Goal: Information Seeking & Learning: Learn about a topic

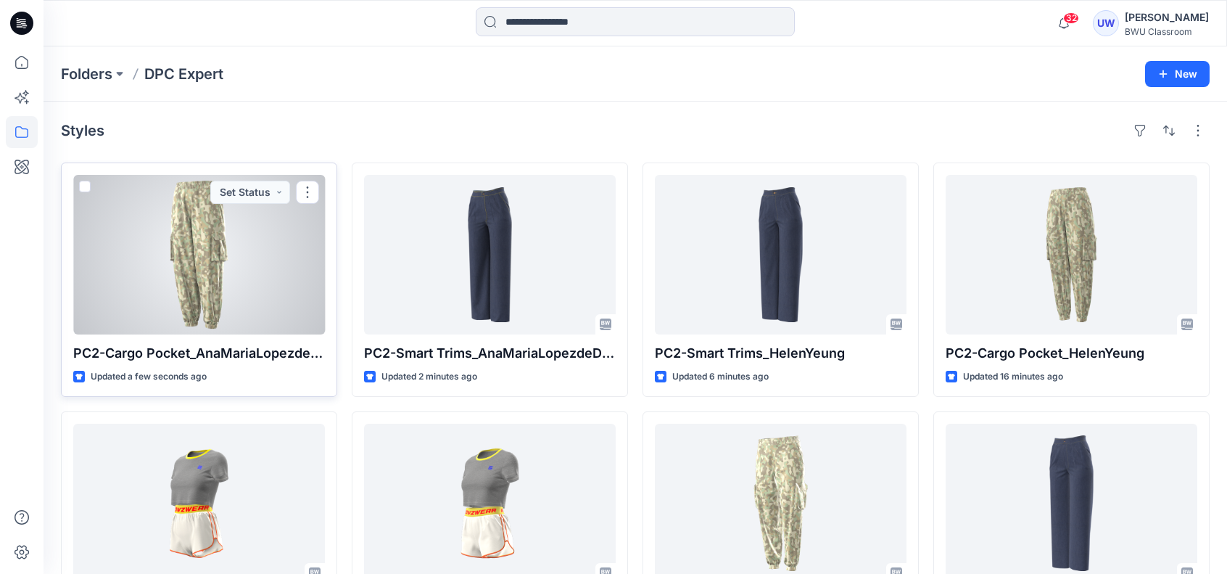
click at [175, 243] on div at bounding box center [199, 255] width 252 height 160
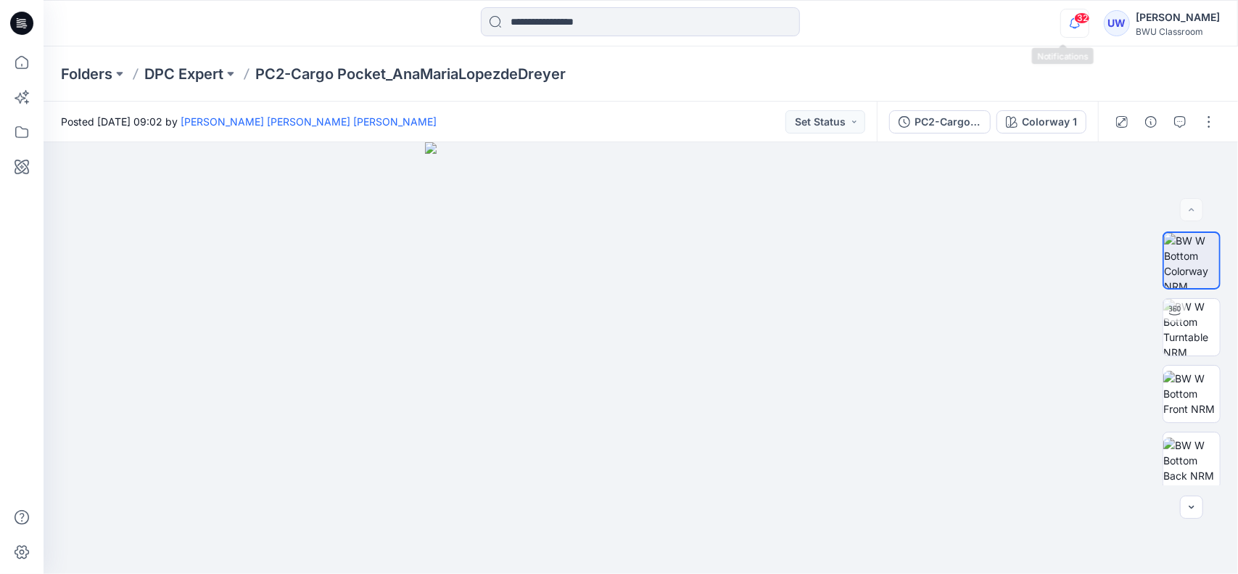
click at [1061, 20] on icon "button" at bounding box center [1075, 23] width 28 height 29
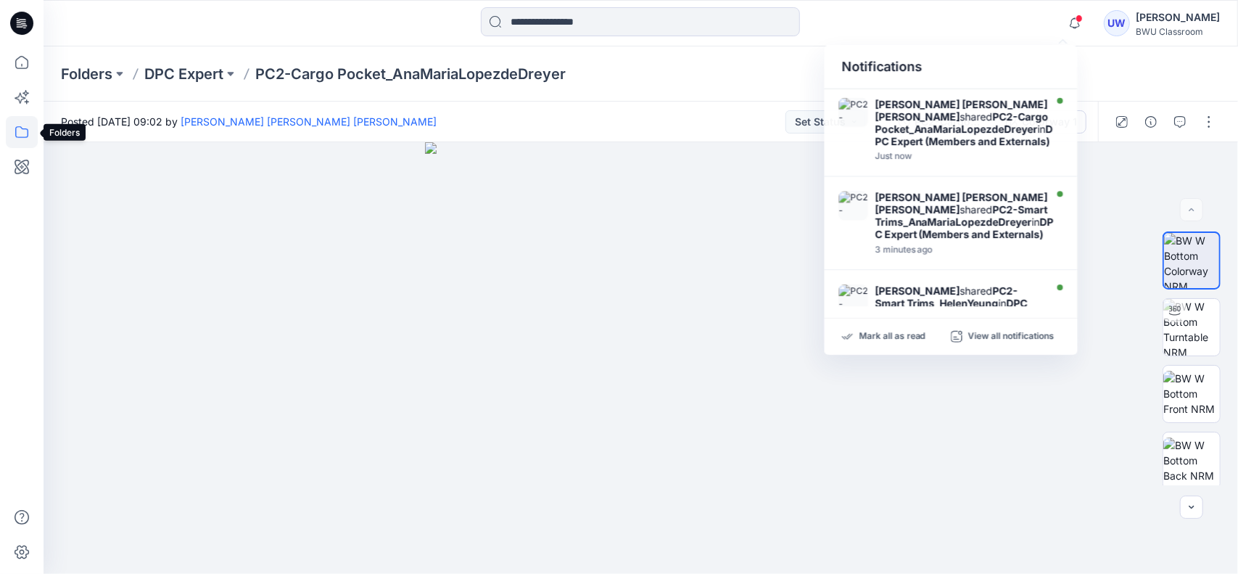
click at [20, 131] on icon at bounding box center [22, 132] width 32 height 32
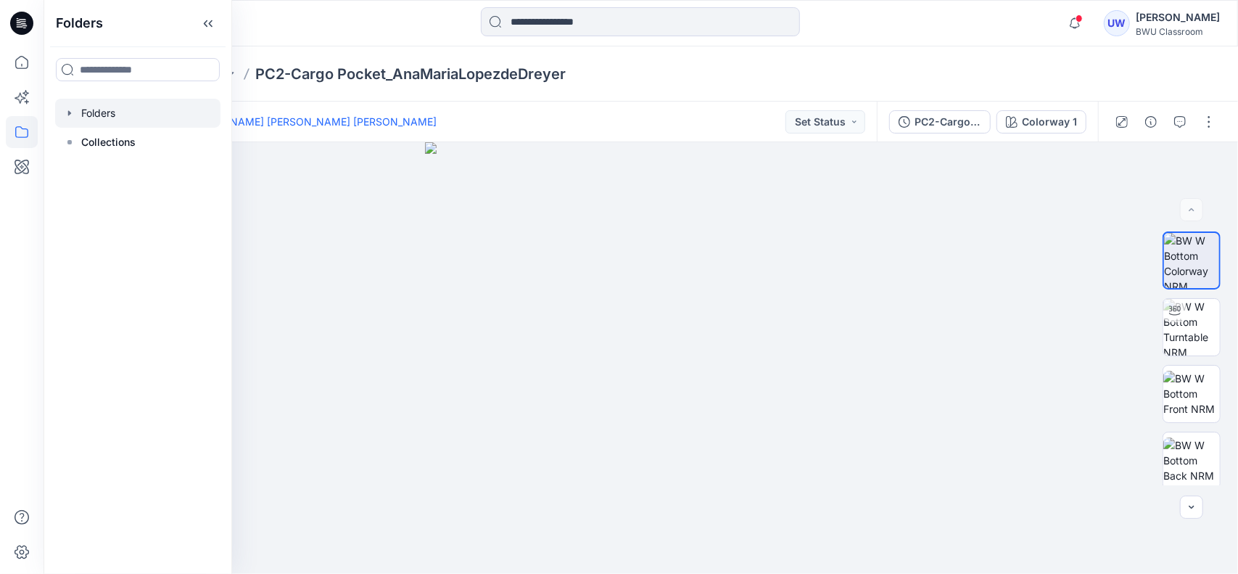
click at [113, 111] on div at bounding box center [137, 113] width 165 height 29
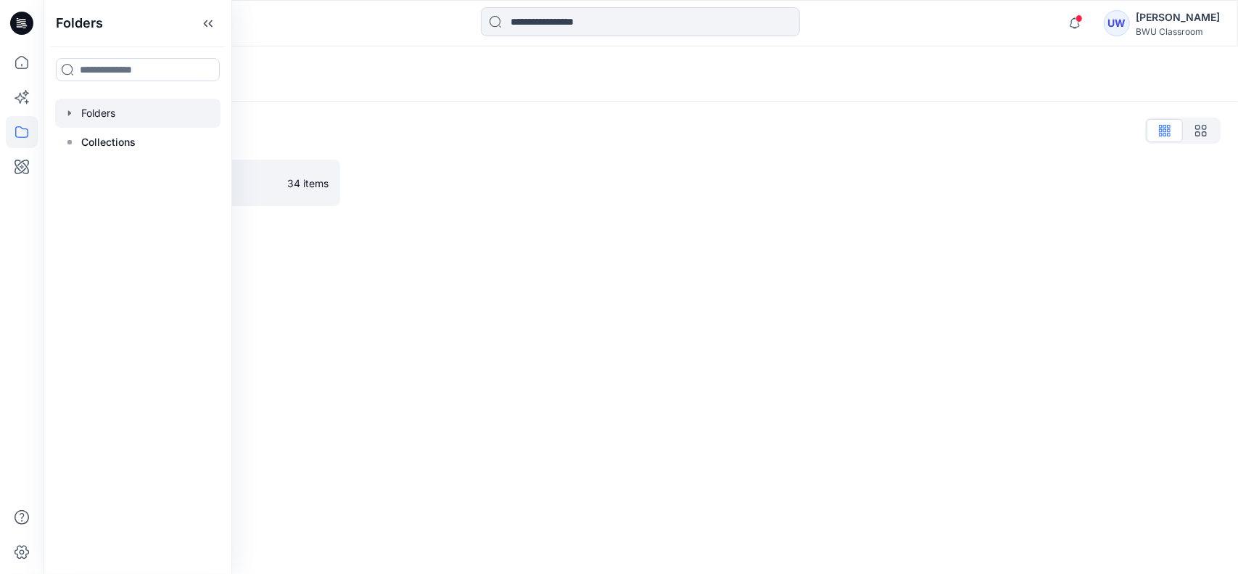
click at [431, 237] on div "Folders Folders List DPC Expert 34 items" at bounding box center [641, 309] width 1194 height 527
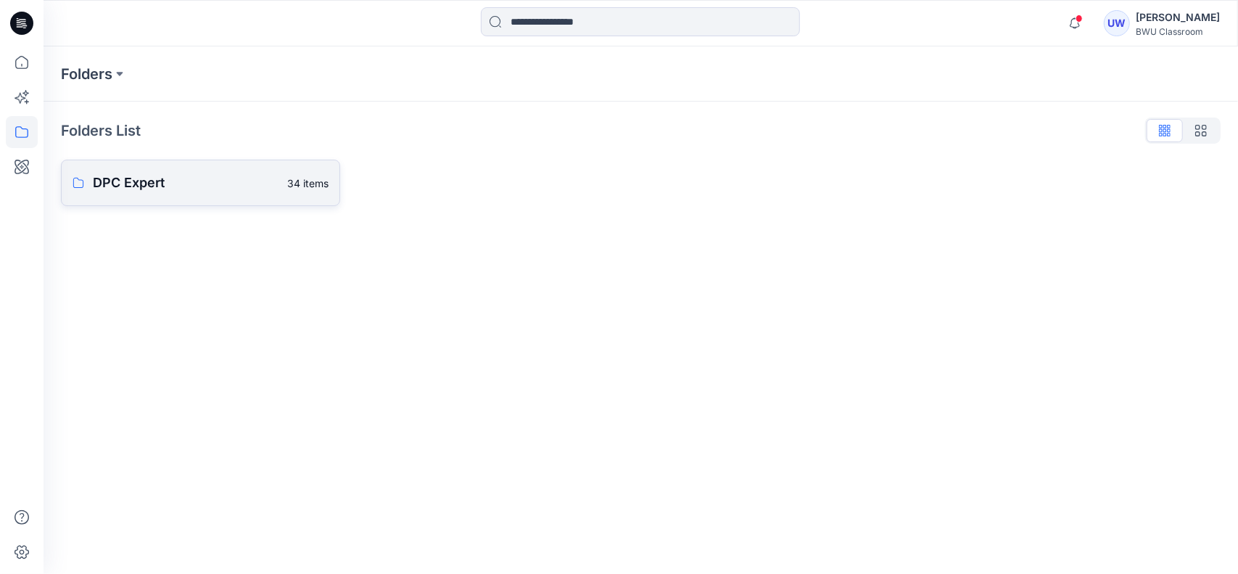
click at [297, 179] on p "34 items" at bounding box center [307, 182] width 41 height 15
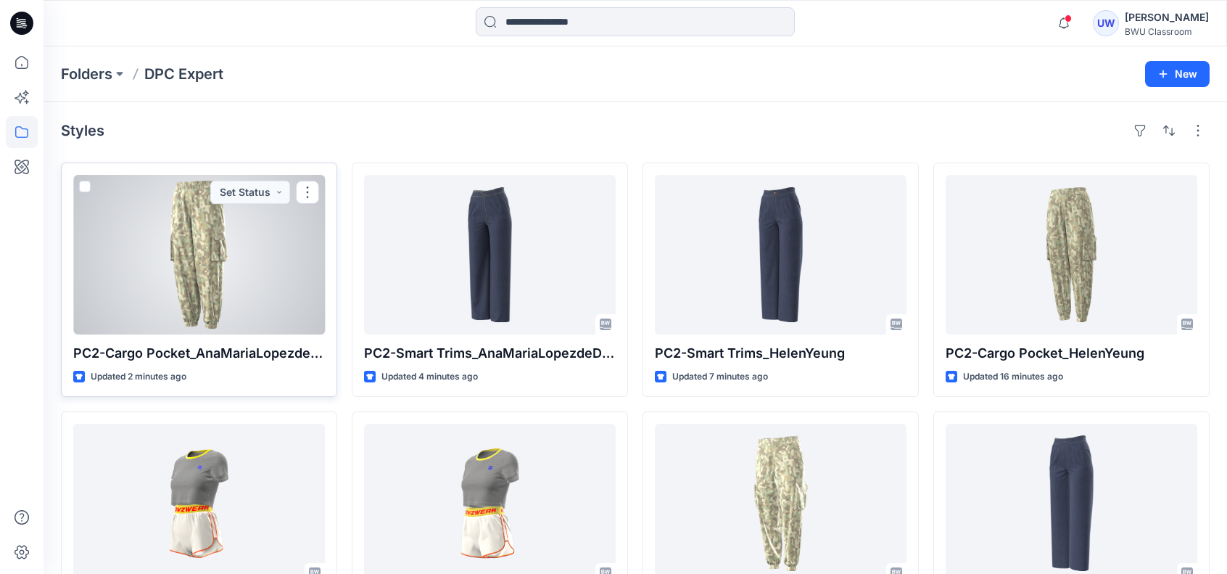
click at [233, 278] on div at bounding box center [199, 255] width 252 height 160
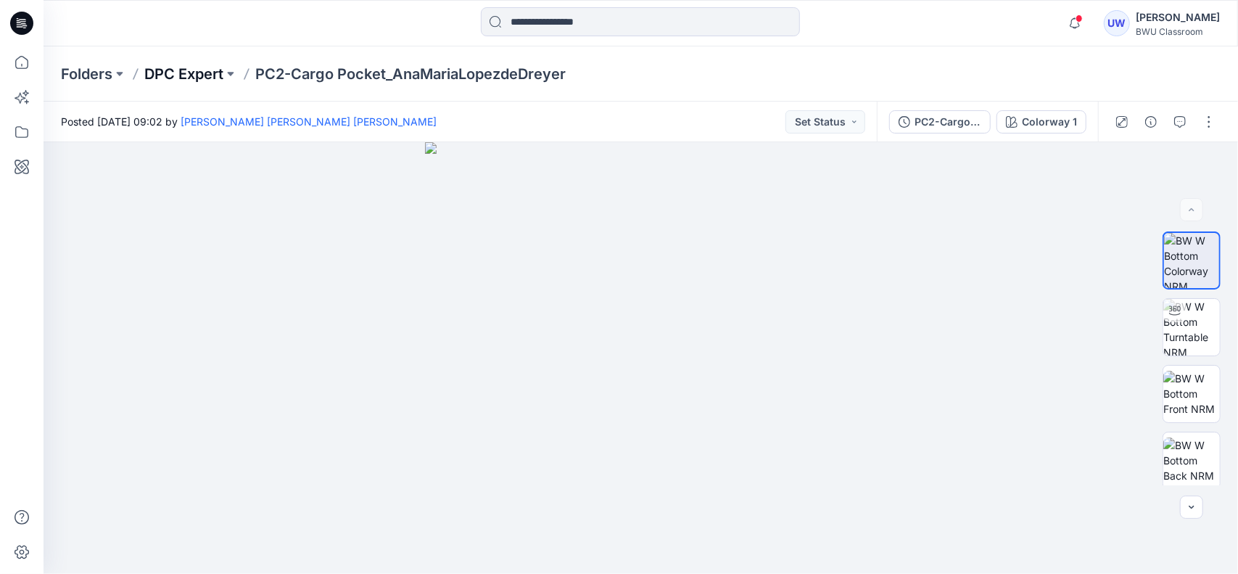
click at [201, 66] on p "DPC Expert" at bounding box center [183, 74] width 79 height 20
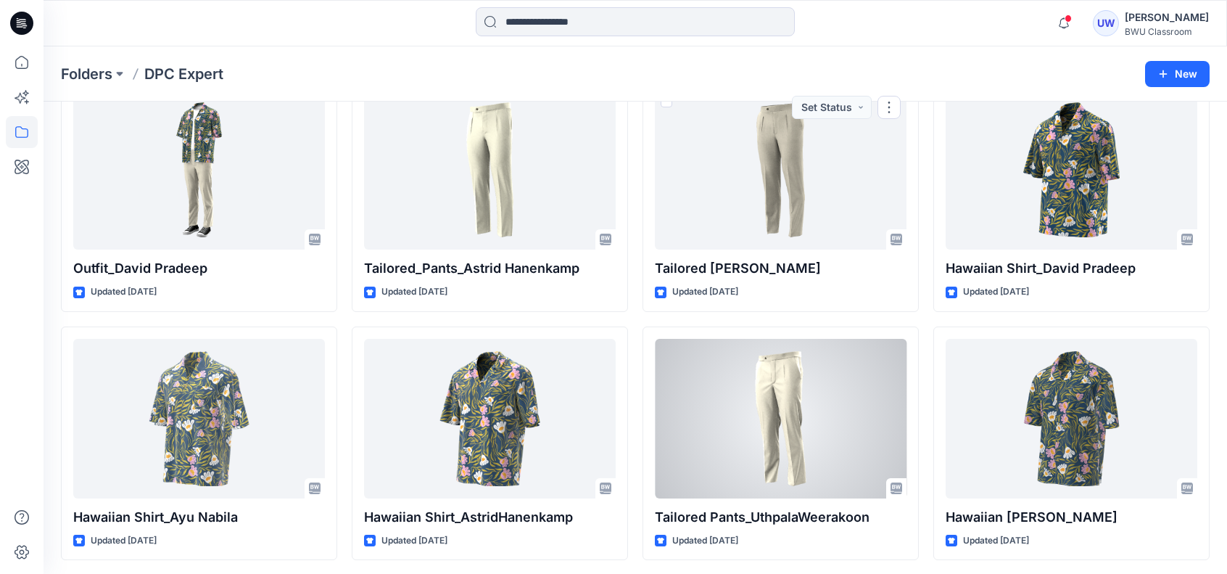
scroll to position [1821, 0]
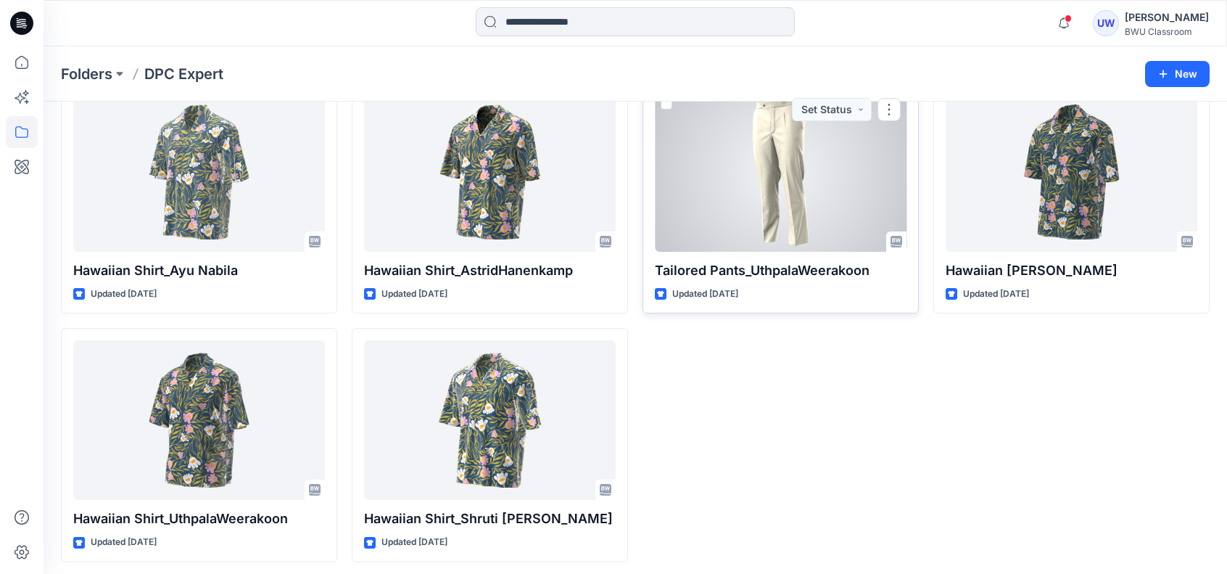
click at [803, 189] on div at bounding box center [781, 172] width 252 height 160
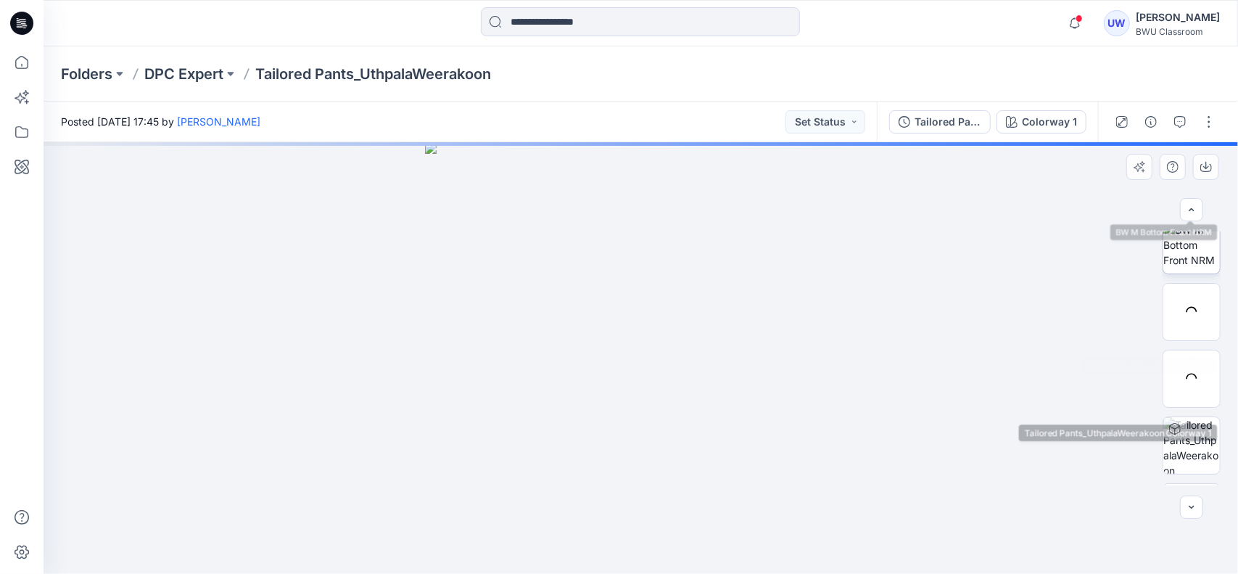
scroll to position [204, 0]
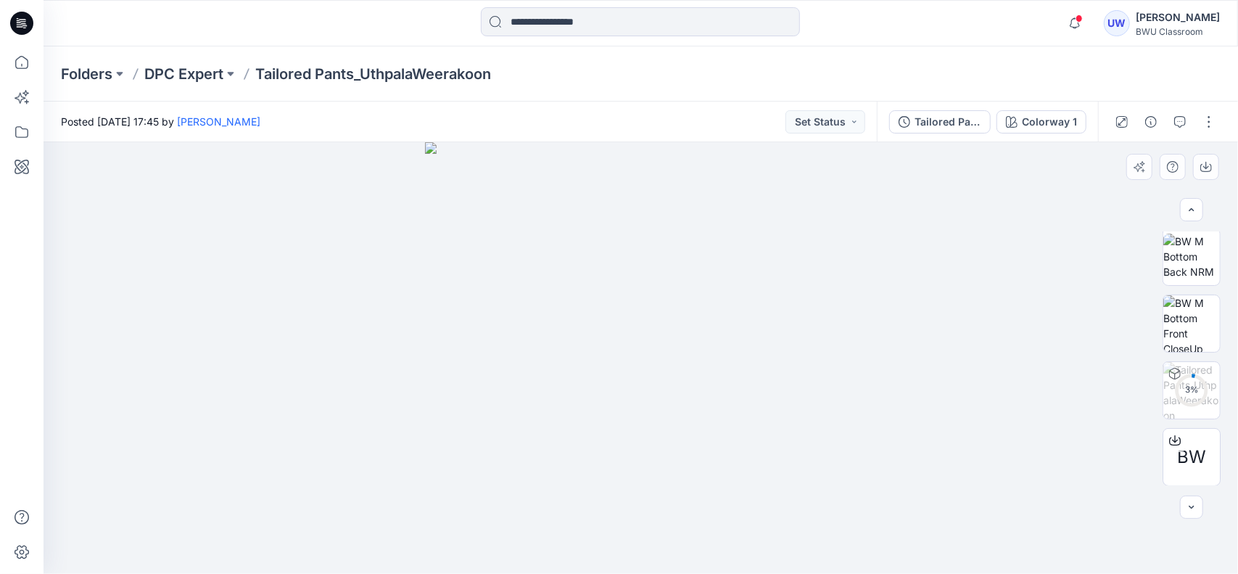
drag, startPoint x: 679, startPoint y: 407, endPoint x: 398, endPoint y: 346, distance: 287.1
click at [459, 378] on img at bounding box center [640, 357] width 431 height 431
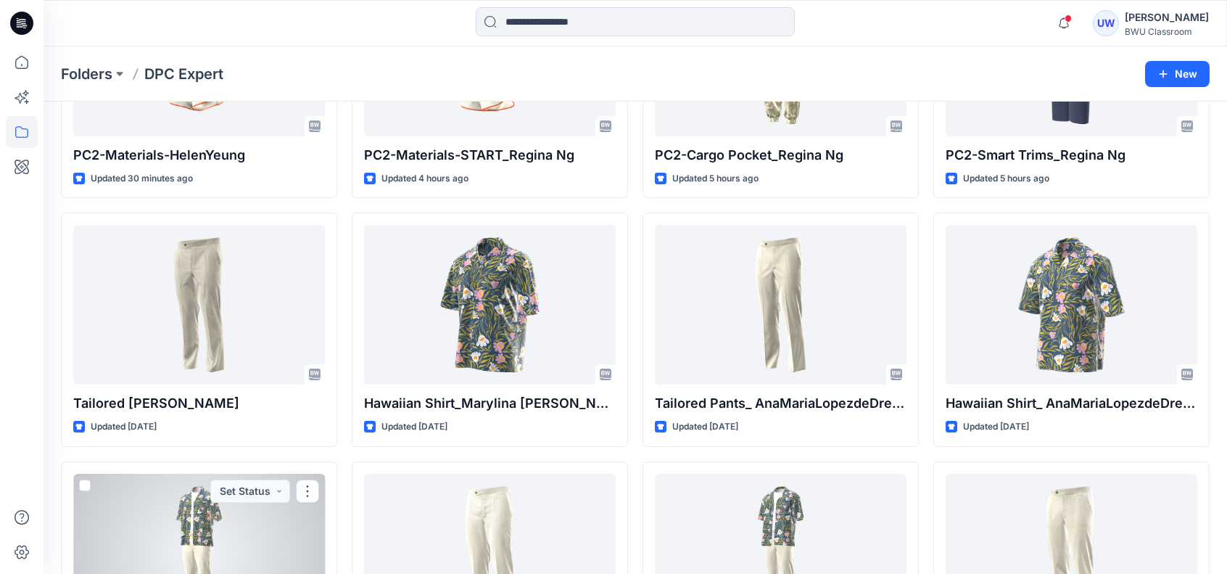
scroll to position [444, 0]
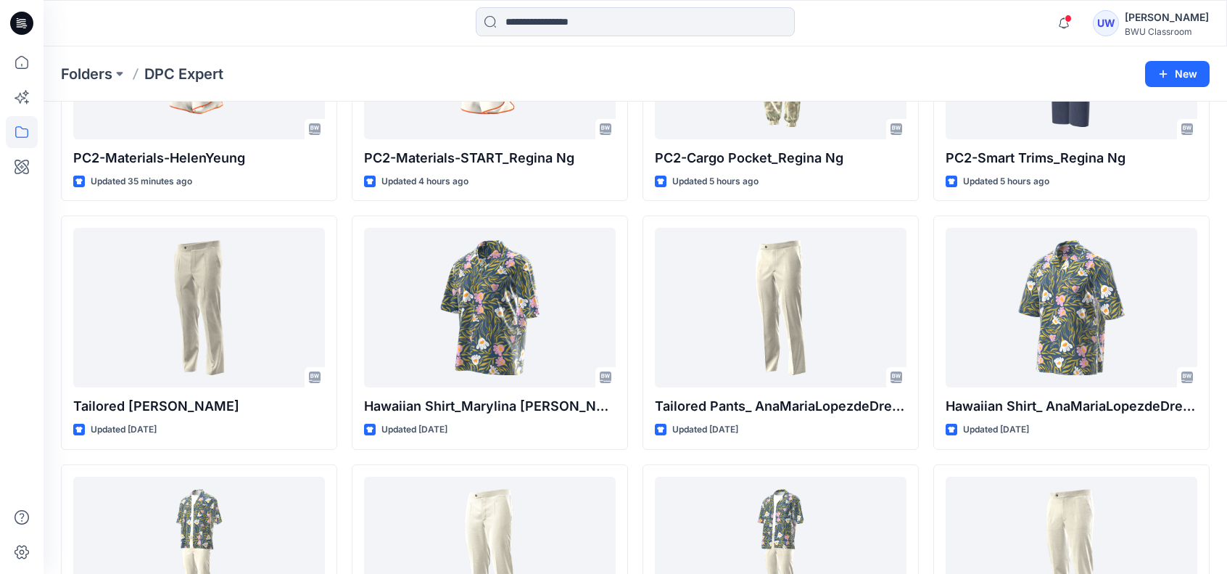
click at [15, 28] on icon at bounding box center [21, 23] width 23 height 23
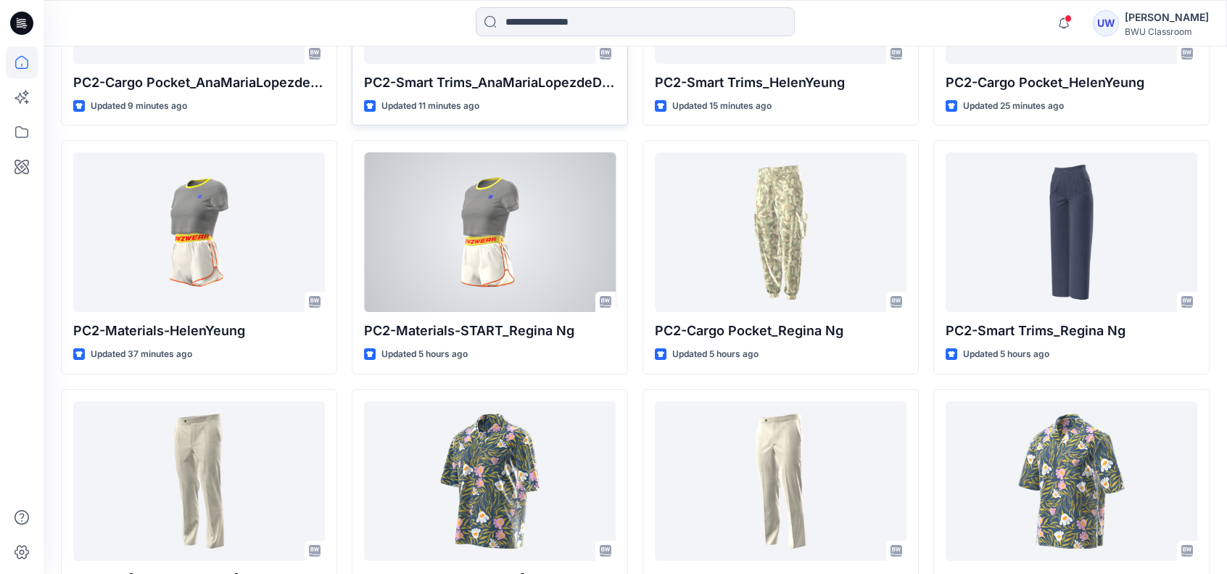
scroll to position [677, 0]
